Goal: Task Accomplishment & Management: Complete application form

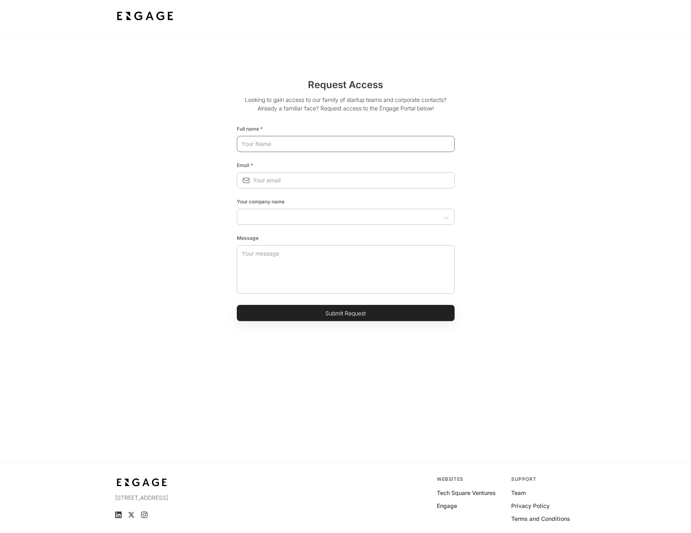
click at [307, 144] on input "text" at bounding box center [346, 144] width 218 height 15
type input "[PERSON_NAME]"
type input "[PERSON_NAME][EMAIL_ADDRESS][PERSON_NAME][DOMAIN_NAME]"
click at [289, 243] on li "ArborXR" at bounding box center [346, 237] width 218 height 15
type input "ArborXR"
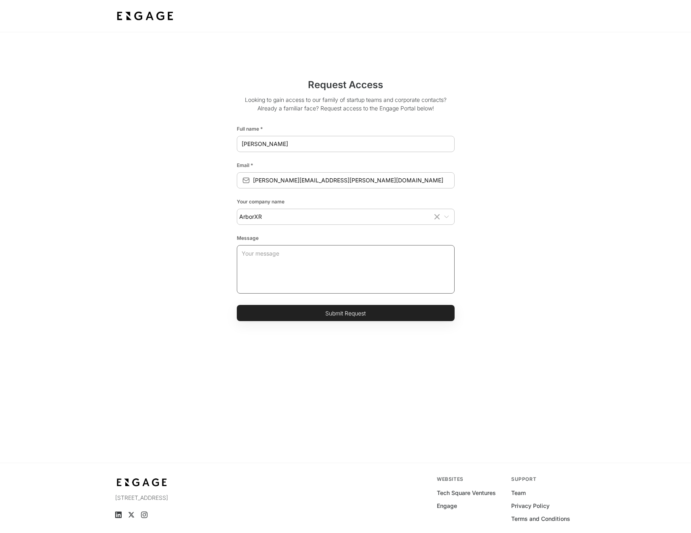
click at [282, 254] on textarea at bounding box center [346, 269] width 208 height 49
click at [361, 312] on button "Submit Request" at bounding box center [346, 313] width 218 height 16
